Goal: Information Seeking & Learning: Check status

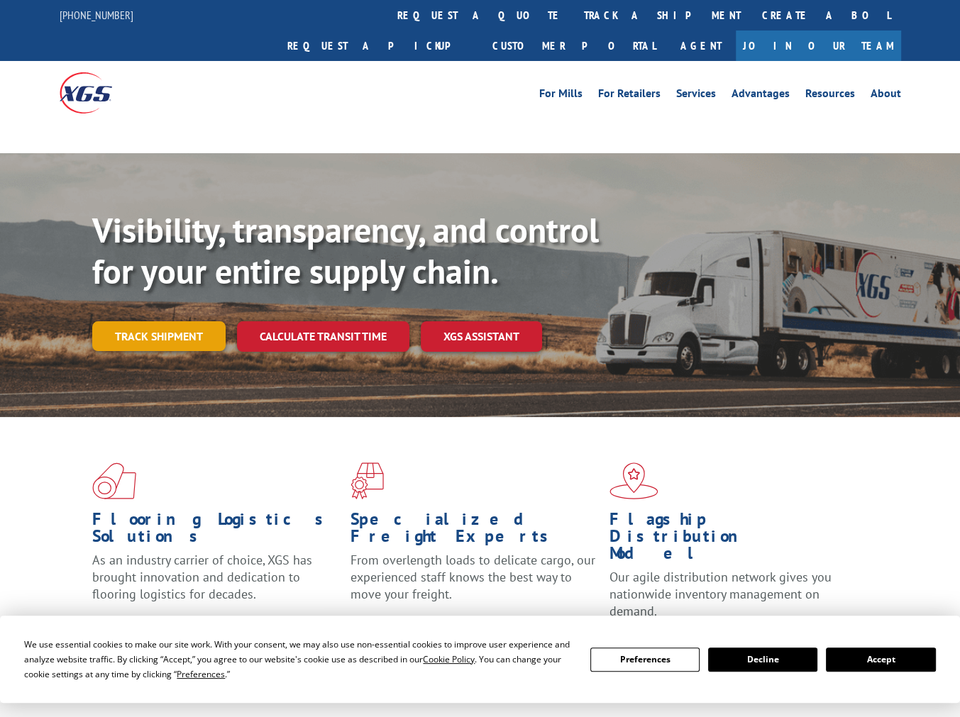
click at [192, 321] on link "Track shipment" at bounding box center [158, 336] width 133 height 30
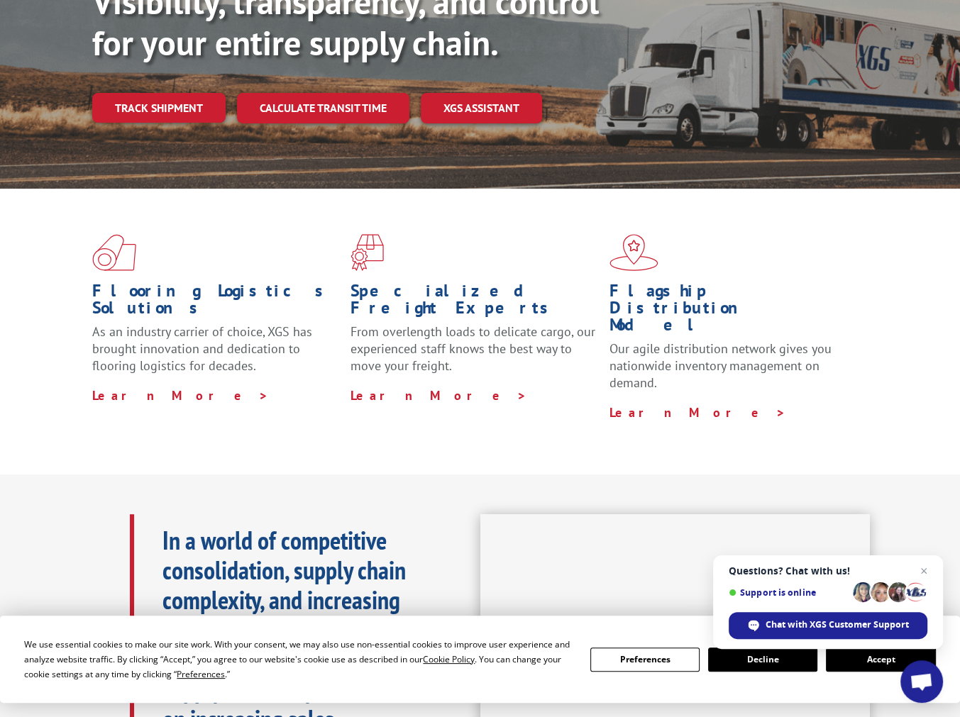
scroll to position [213, 0]
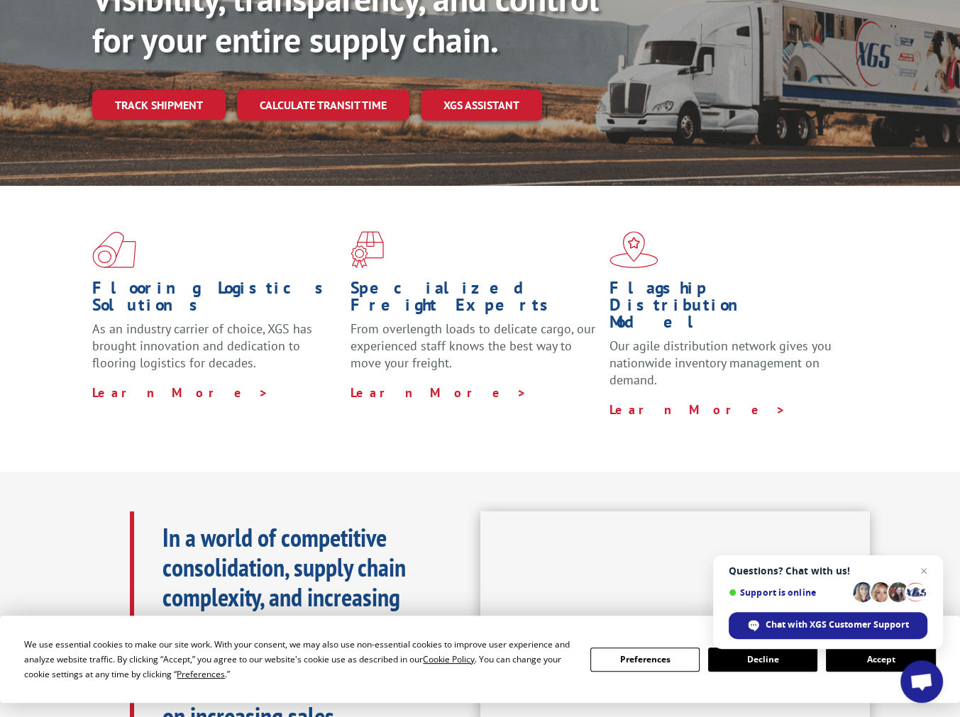
click at [886, 660] on button "Accept" at bounding box center [880, 660] width 109 height 24
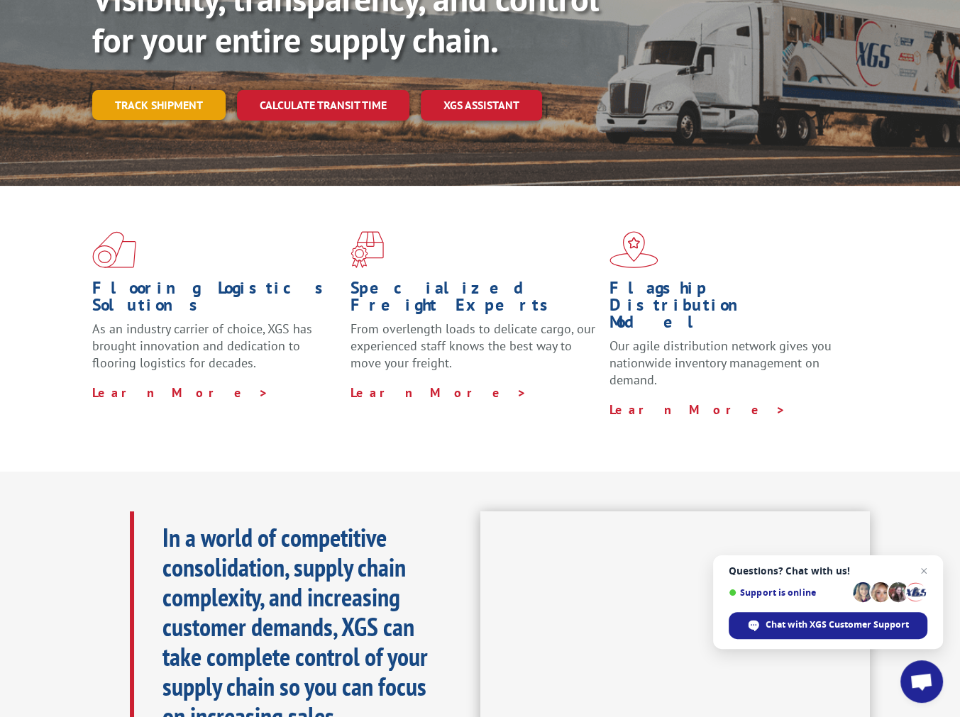
click at [153, 90] on link "Track shipment" at bounding box center [158, 105] width 133 height 30
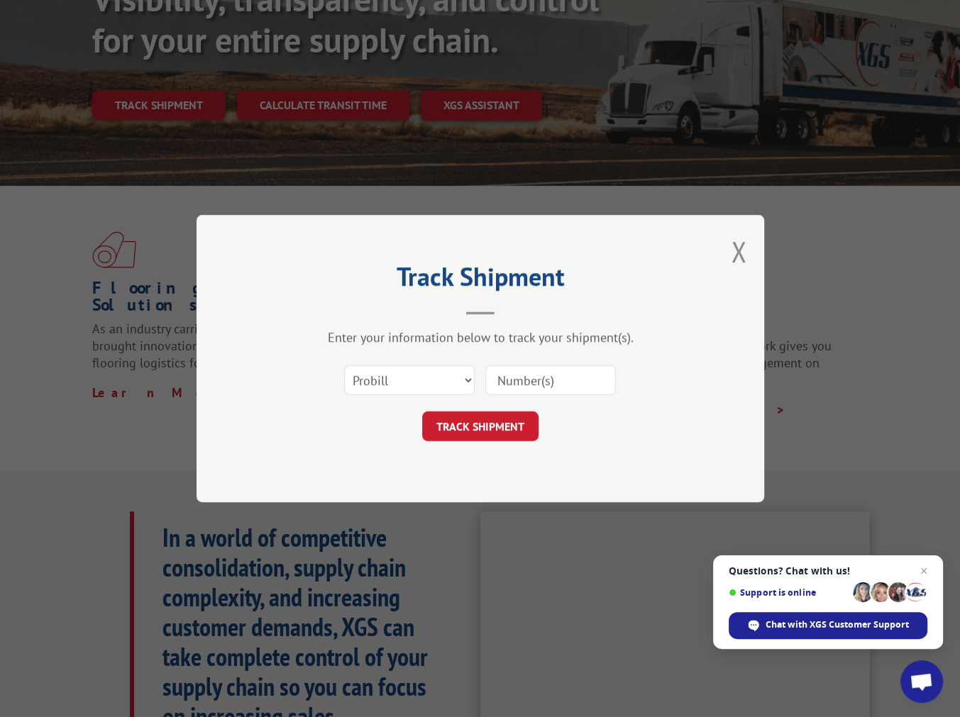
click at [568, 387] on input at bounding box center [550, 380] width 131 height 30
type input "17693102"
click at [488, 432] on button "TRACK SHIPMENT" at bounding box center [480, 427] width 116 height 30
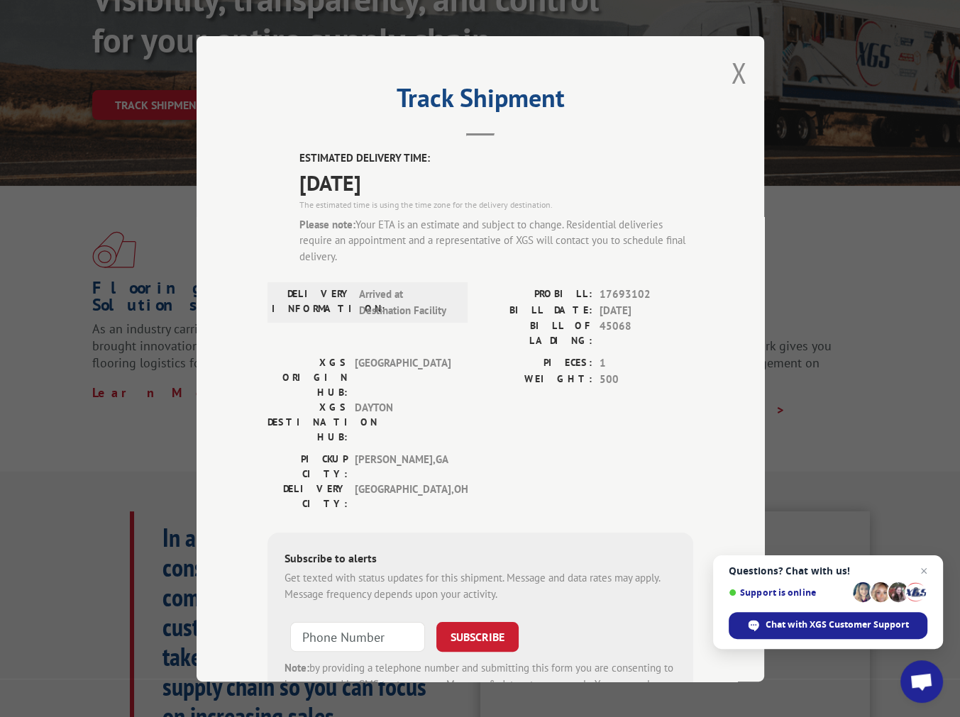
scroll to position [47, 0]
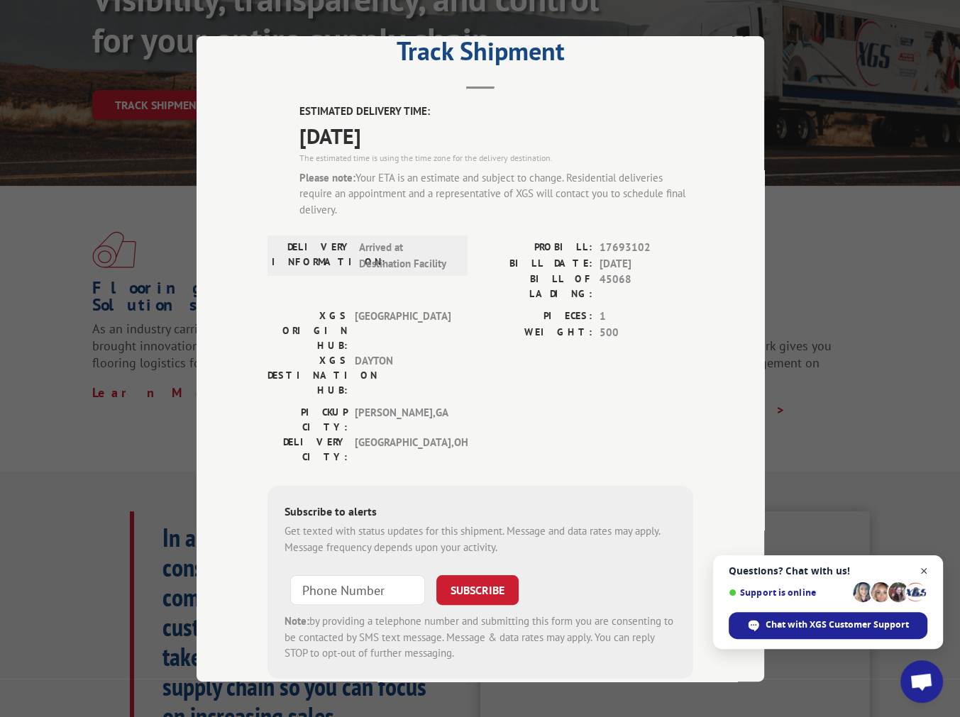
click at [925, 572] on span "Close chat" at bounding box center [924, 572] width 18 height 18
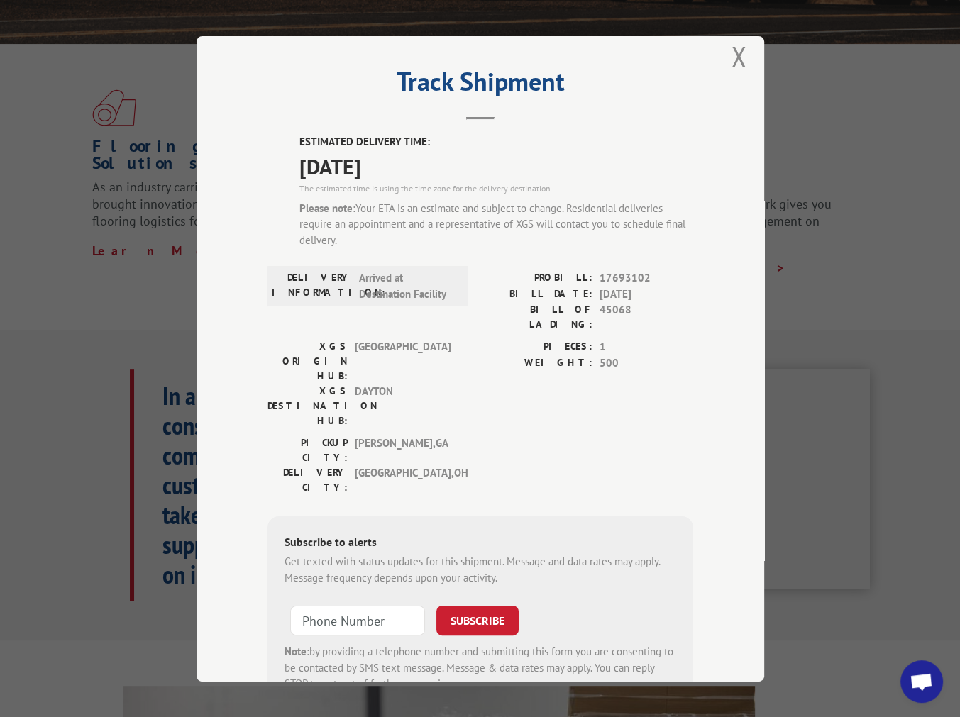
scroll to position [0, 0]
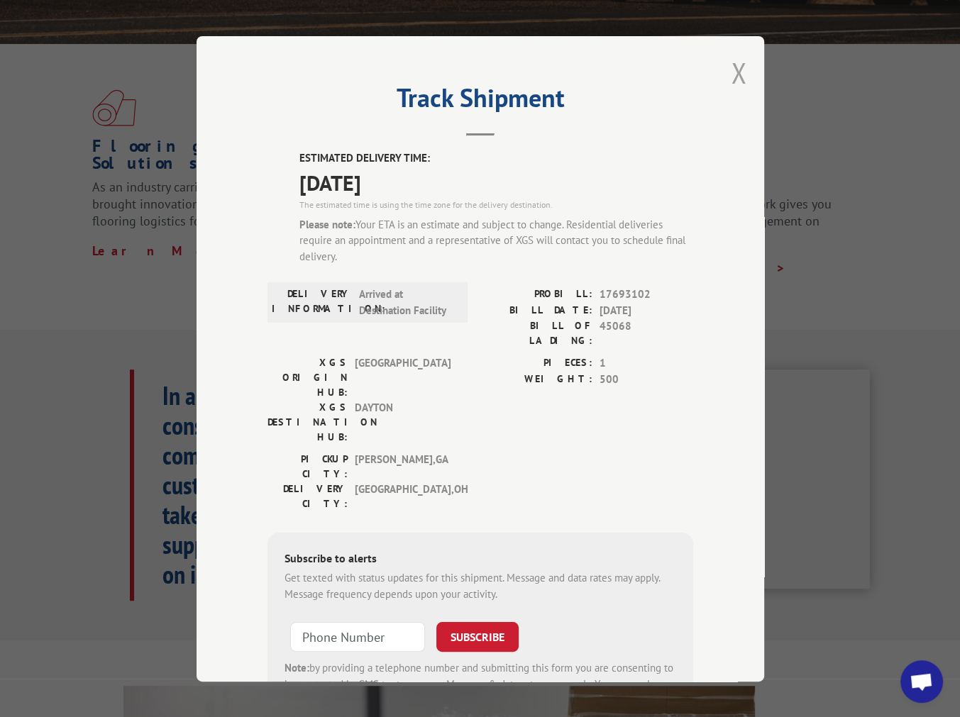
click at [737, 66] on button "Close modal" at bounding box center [739, 73] width 16 height 38
